Goal: Information Seeking & Learning: Learn about a topic

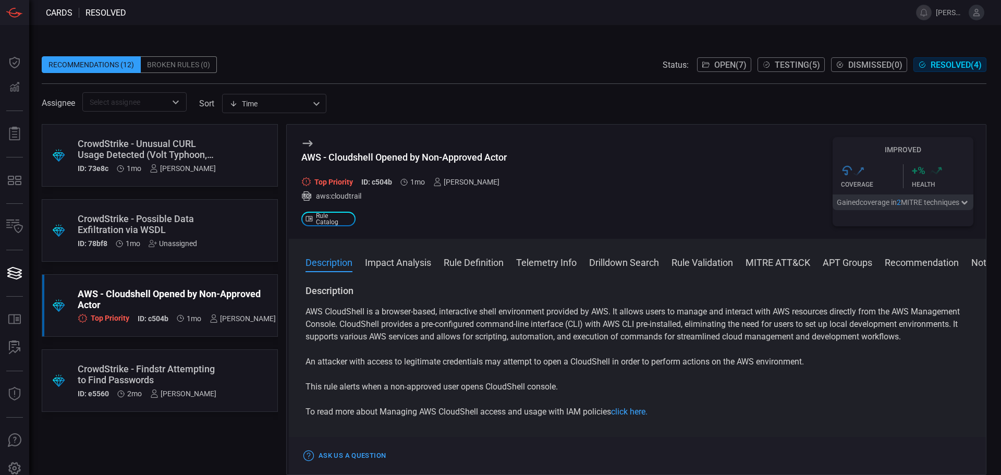
click at [215, 149] on div ".suggested_cards_icon{fill:url(#suggested_cards_icon);} CrowdStrike - Unusual C…" at bounding box center [160, 155] width 236 height 63
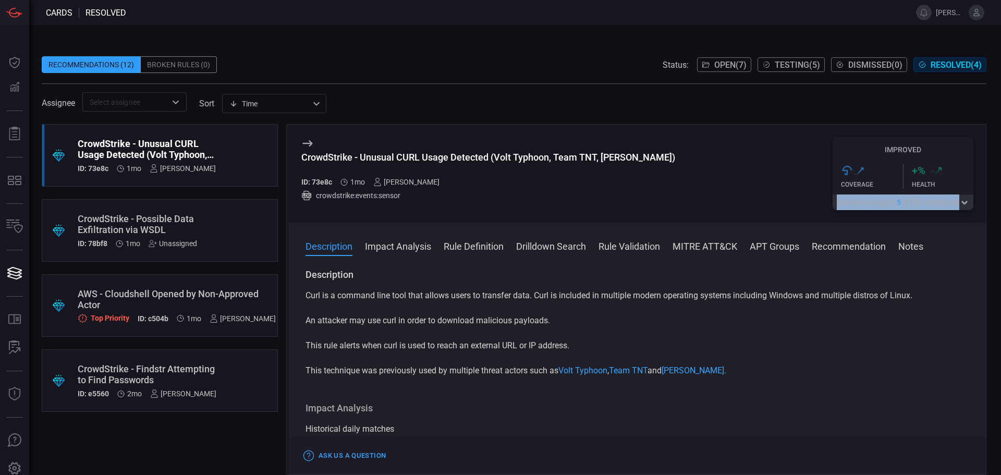
drag, startPoint x: 849, startPoint y: 203, endPoint x: 965, endPoint y: 208, distance: 116.8
click at [965, 208] on div "CrowdStrike - Unusual CURL Usage Detected (Volt Typhoon, Team TNT, [PERSON_NAME…" at bounding box center [637, 174] width 697 height 98
click at [967, 204] on icon "button" at bounding box center [964, 203] width 6 height 4
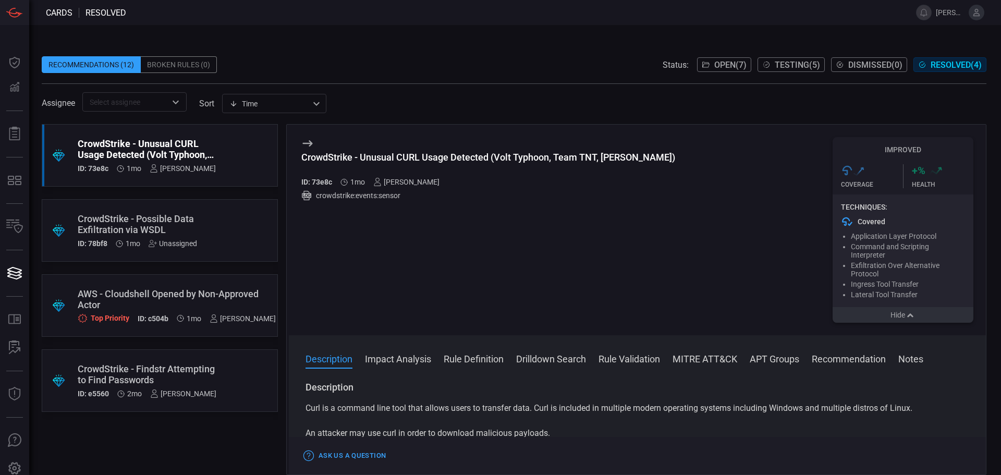
drag, startPoint x: 438, startPoint y: 207, endPoint x: 329, endPoint y: 175, distance: 113.8
click at [436, 207] on div "CrowdStrike - Unusual CURL Usage Detected (Volt Typhoon, Team TNT, [PERSON_NAME…" at bounding box center [488, 230] width 374 height 186
click at [307, 139] on icon at bounding box center [307, 143] width 13 height 13
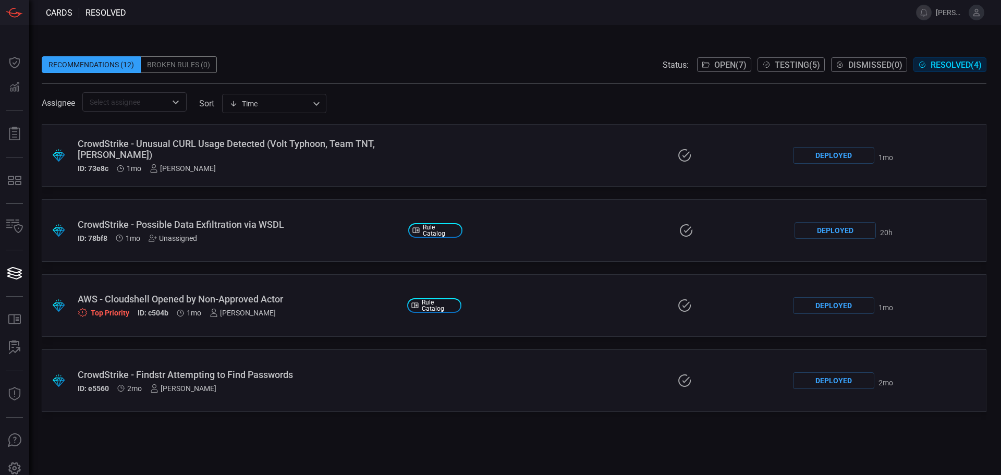
click at [326, 242] on div "ID: 78bf8 1mo Unassigned" at bounding box center [239, 238] width 322 height 8
